Goal: Task Accomplishment & Management: Use online tool/utility

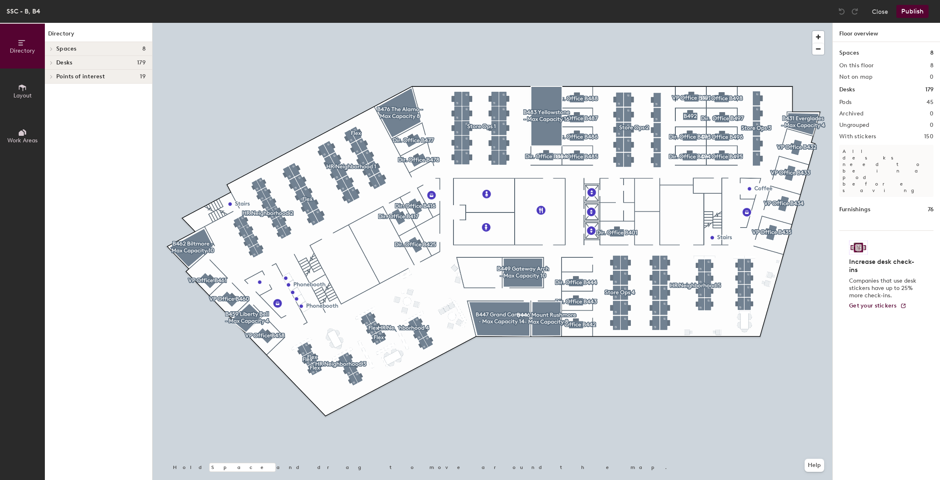
click at [306, 23] on div at bounding box center [492, 23] width 680 height 0
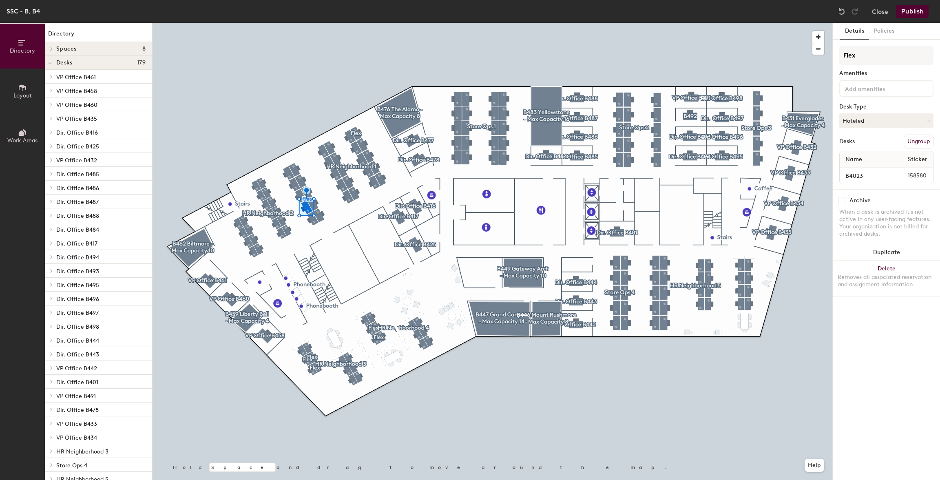
click at [924, 145] on button "Ungroup" at bounding box center [918, 142] width 30 height 14
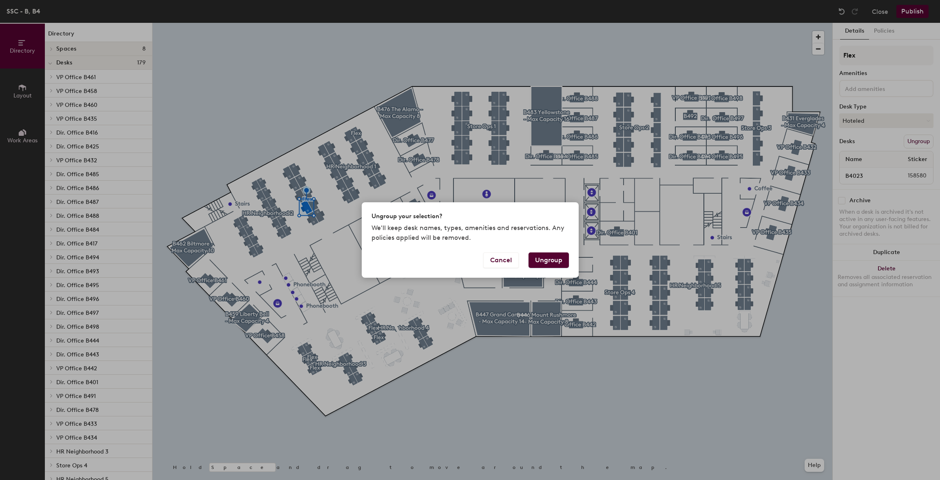
click at [565, 262] on button "Ungroup" at bounding box center [548, 259] width 40 height 15
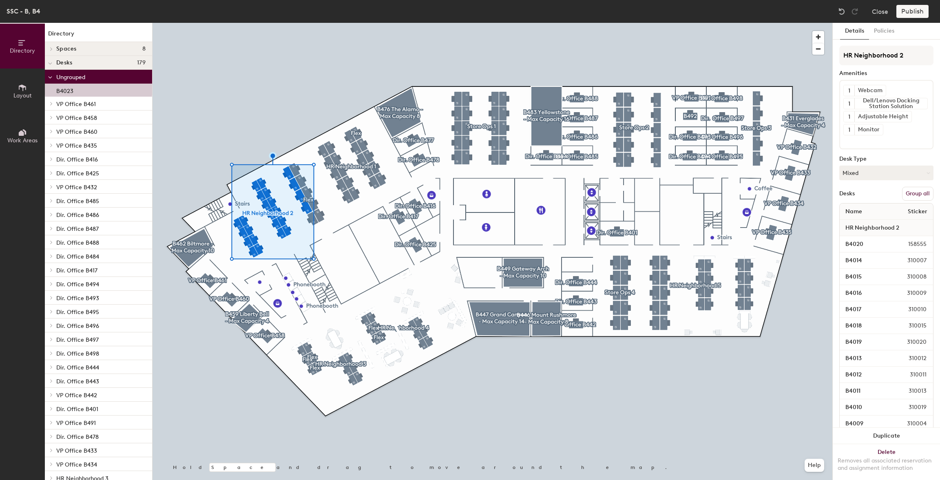
click at [912, 192] on button "Group all" at bounding box center [917, 194] width 31 height 14
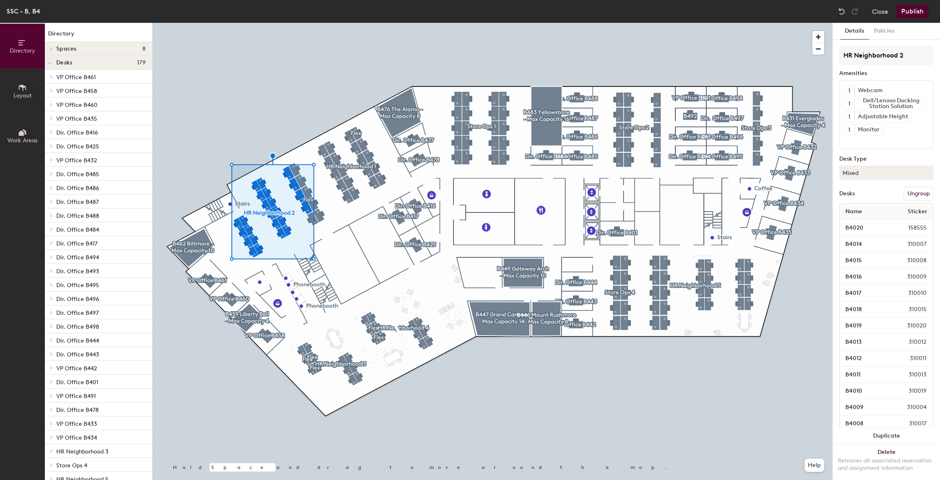
click at [910, 8] on button "Publish" at bounding box center [912, 11] width 32 height 13
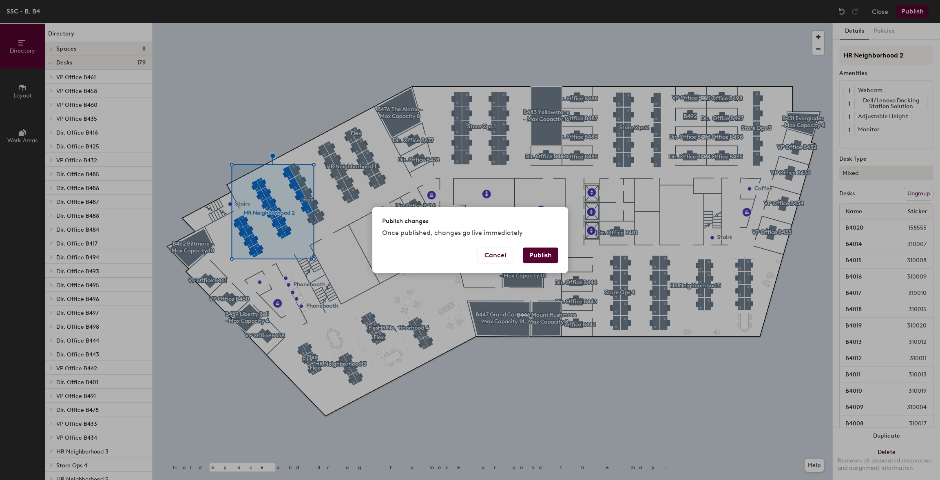
click at [539, 257] on button "Publish" at bounding box center [540, 254] width 35 height 15
